Goal: Navigation & Orientation: Find specific page/section

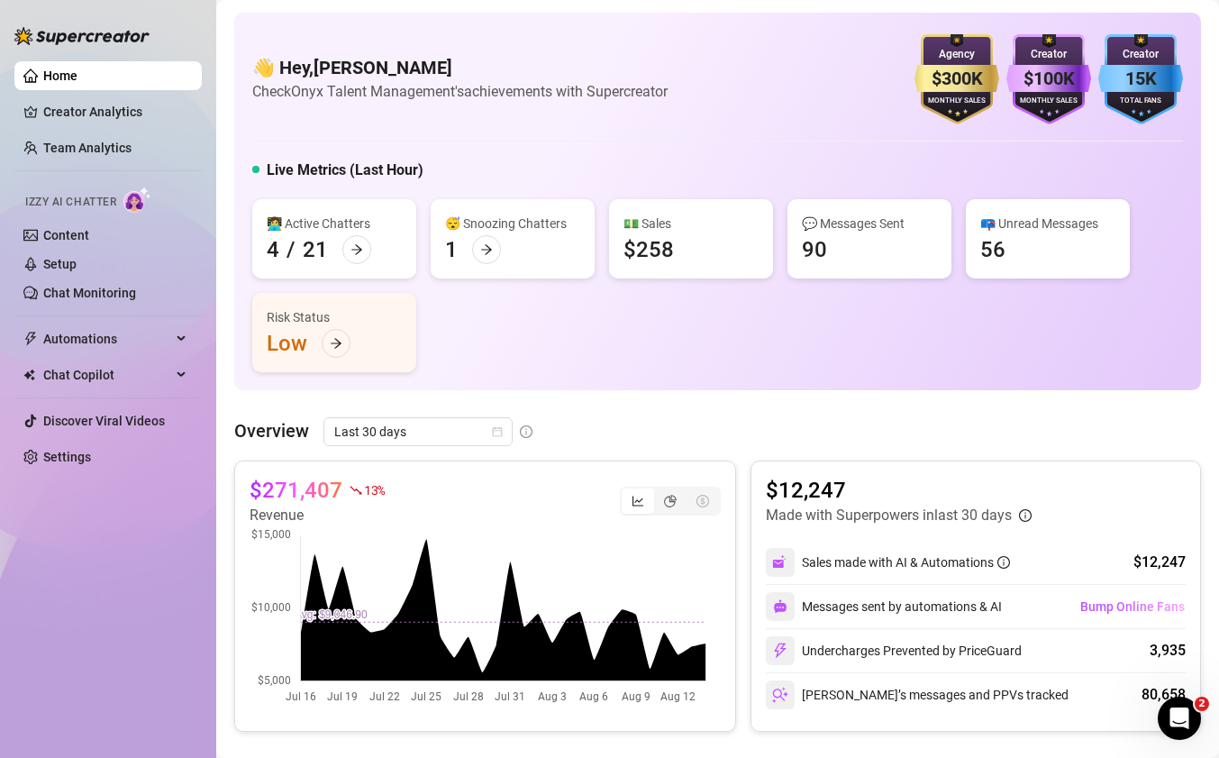
click at [733, 460] on div "$271,407 13 % Revenue $12,247 Made with Superpowers in last 30 days Sales made …" at bounding box center [717, 595] width 967 height 271
click at [726, 462] on div "$271,407 13 % Revenue $12,247 Made with Superpowers in last 30 days Sales made …" at bounding box center [717, 595] width 967 height 271
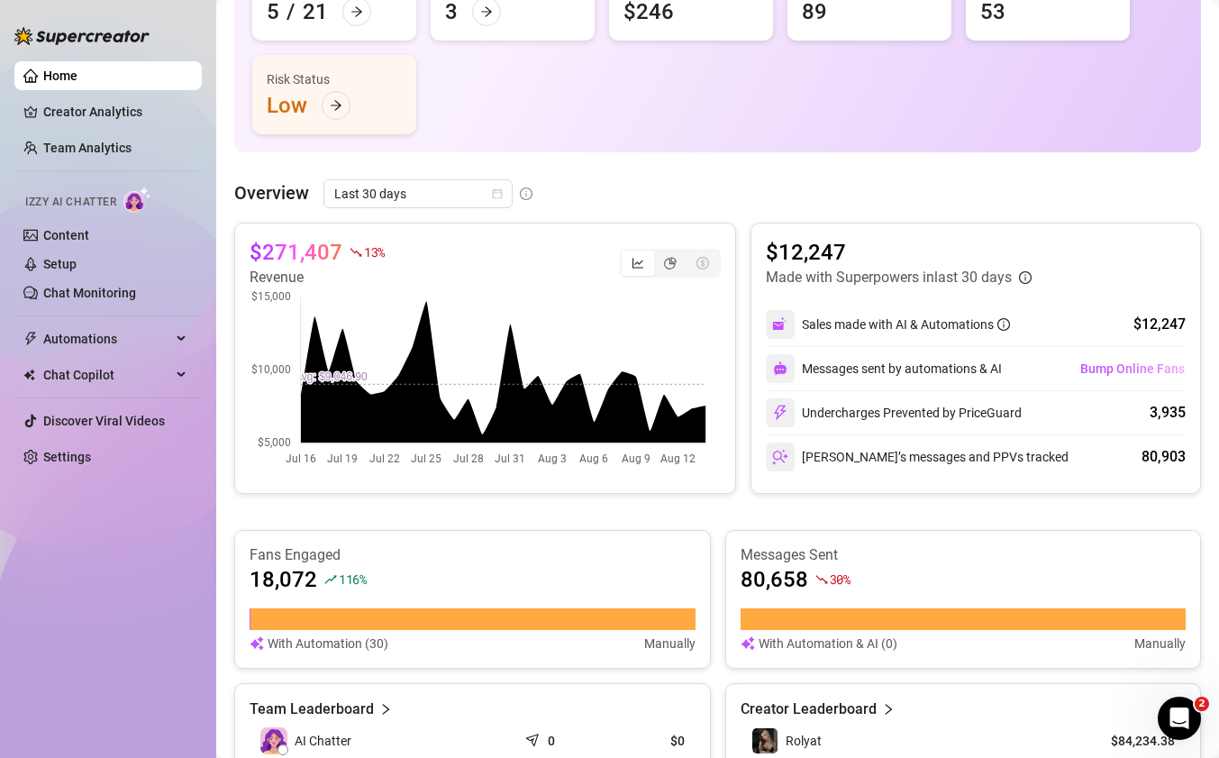
scroll to position [147, 0]
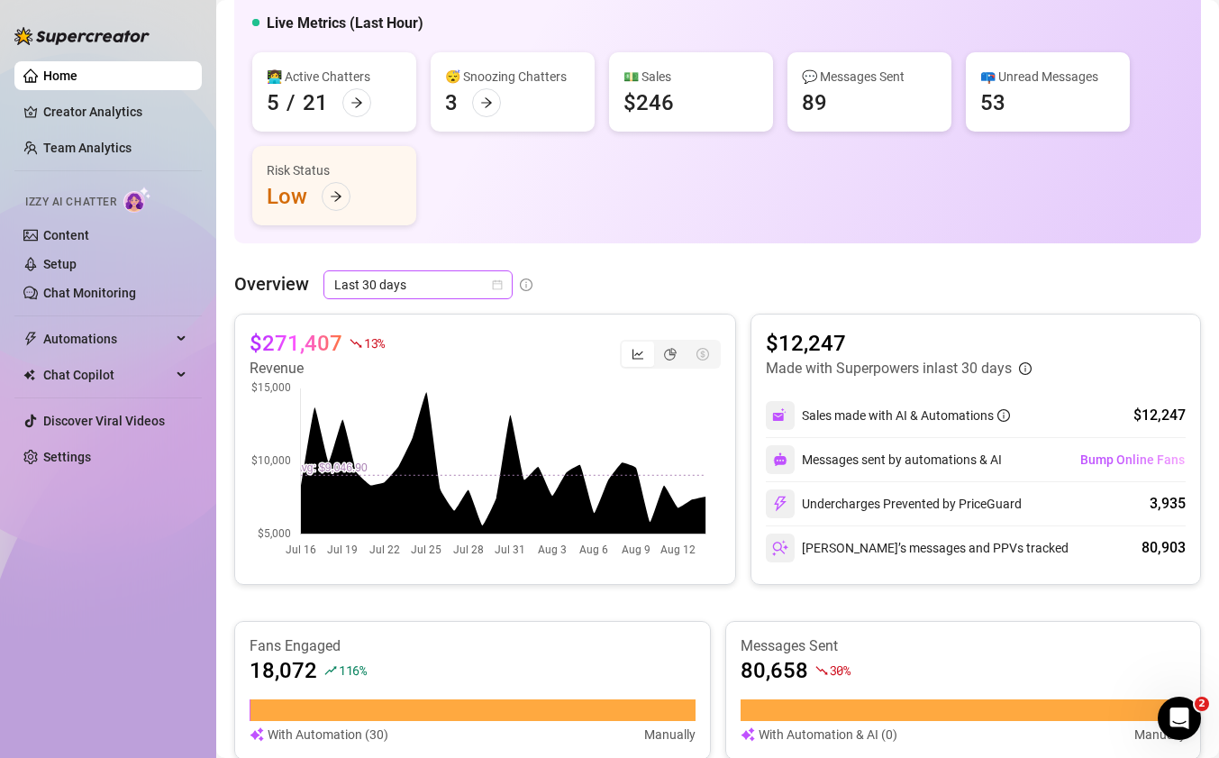
click at [440, 290] on span "Last 30 days" at bounding box center [418, 284] width 168 height 27
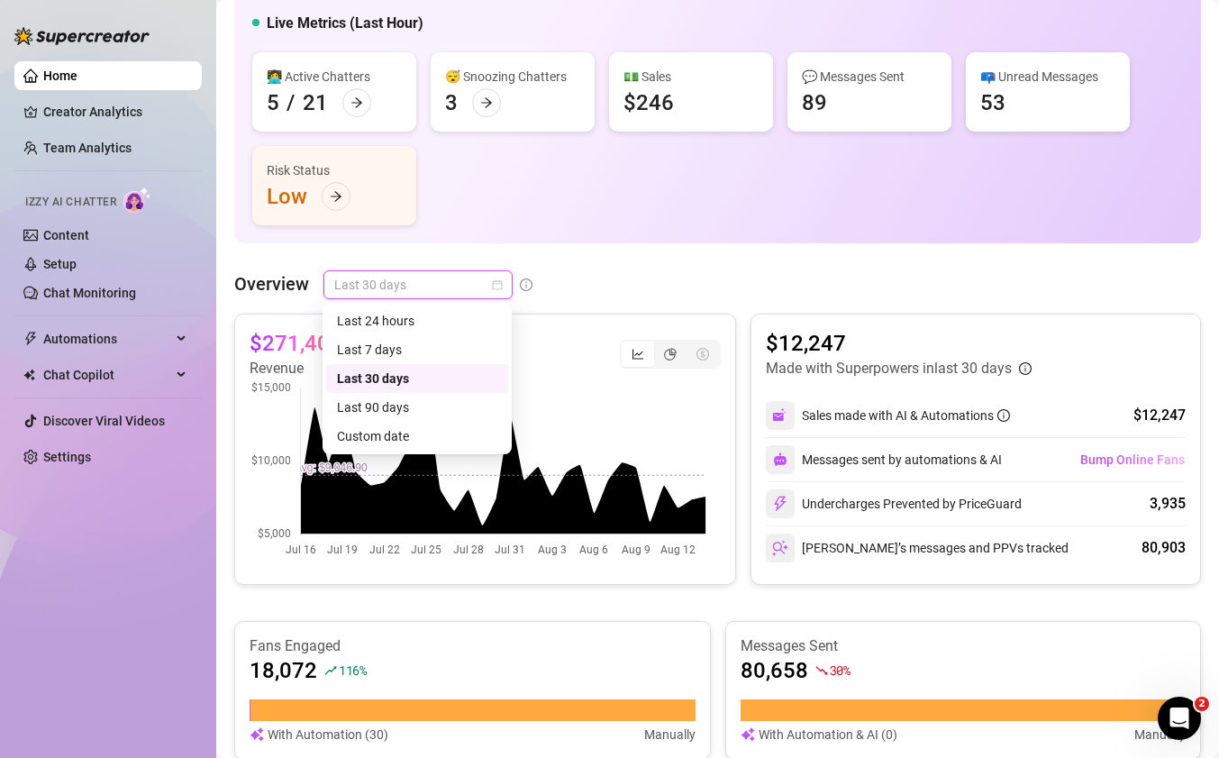
click at [584, 278] on div "Overview Last 30 days" at bounding box center [717, 284] width 967 height 29
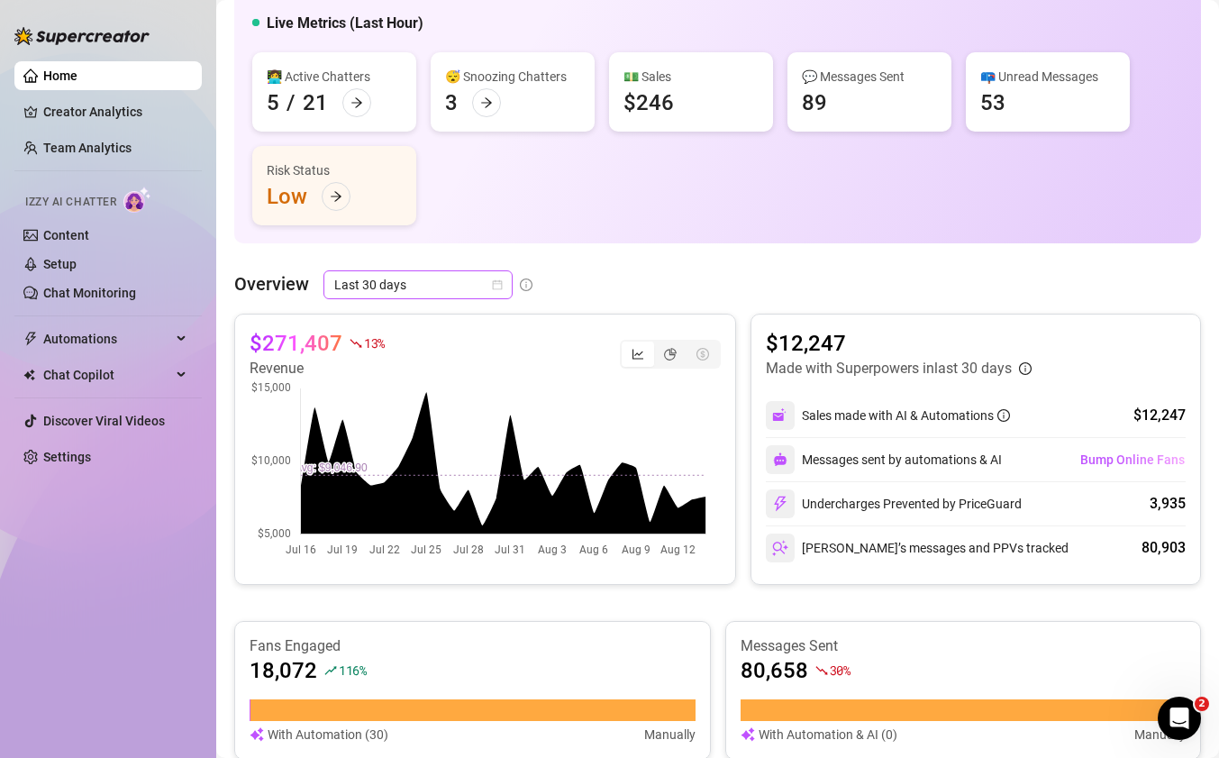
click at [485, 293] on span "Last 30 days" at bounding box center [418, 284] width 168 height 27
click at [469, 288] on span "Last 30 days" at bounding box center [418, 284] width 168 height 27
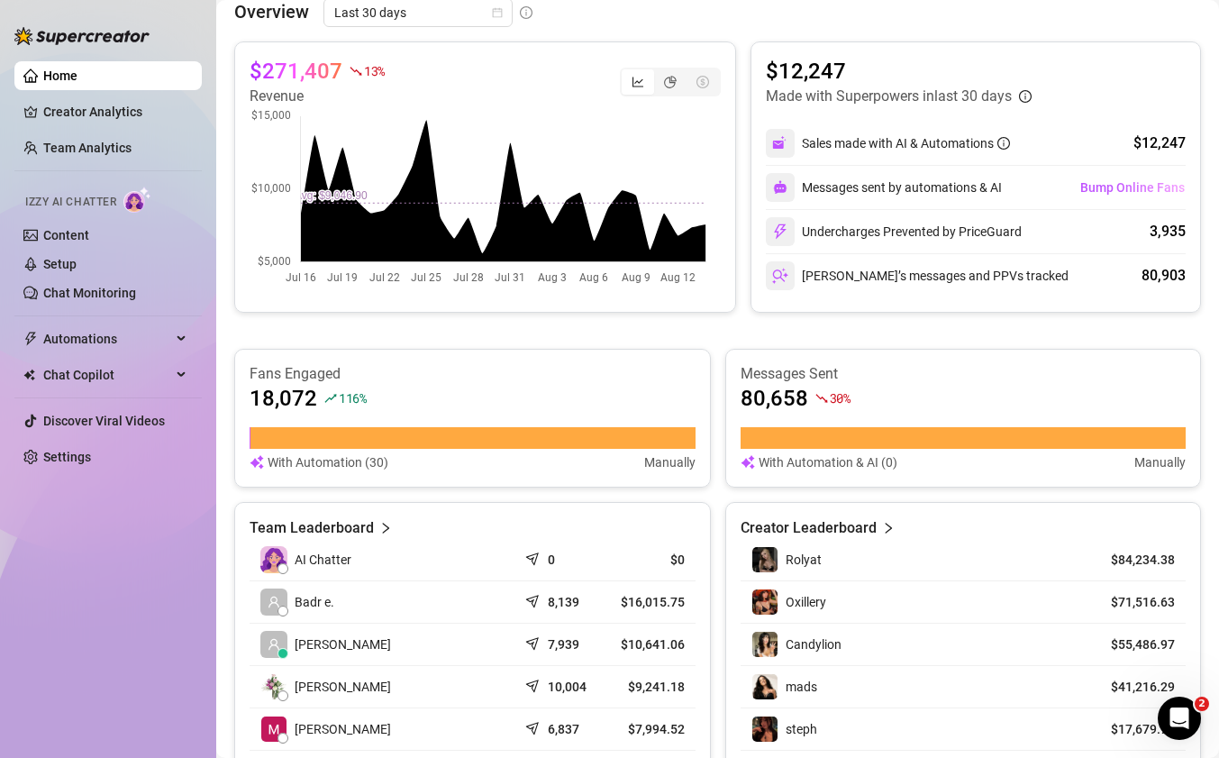
scroll to position [0, 0]
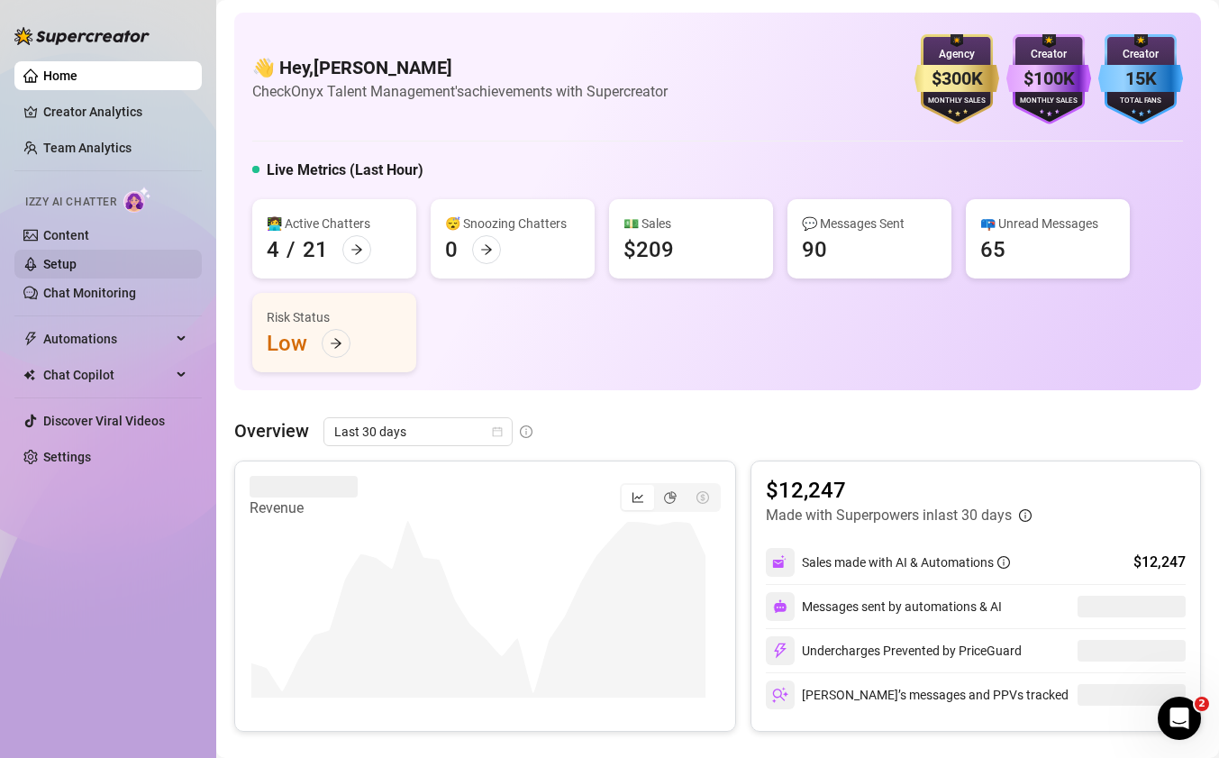
click at [47, 266] on link "Setup" at bounding box center [59, 264] width 33 height 14
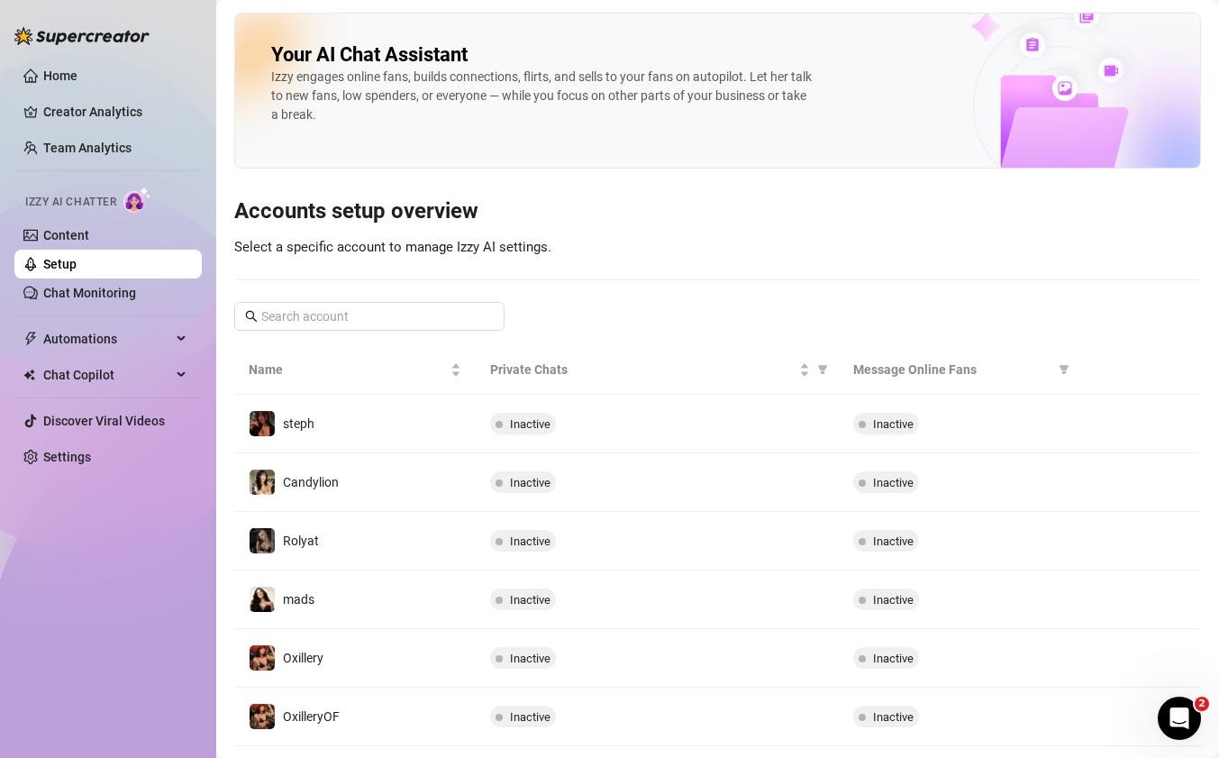
click at [64, 59] on ul "Home Creator Analytics Team Analytics Izzy AI Chatter Content Setup Chat Monito…" at bounding box center [107, 266] width 187 height 424
click at [66, 71] on link "Home" at bounding box center [60, 75] width 34 height 14
